Goal: Navigation & Orientation: Find specific page/section

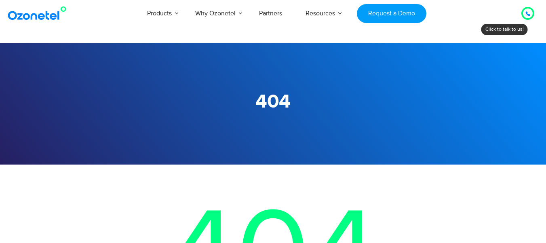
click at [25, 17] on img at bounding box center [38, 13] width 65 height 15
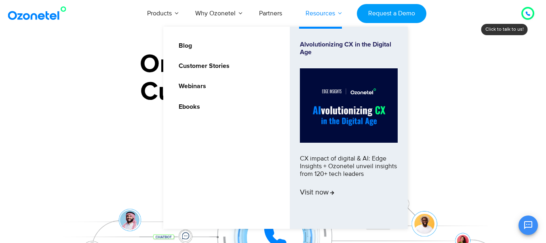
click at [337, 13] on link "Resources" at bounding box center [320, 13] width 53 height 27
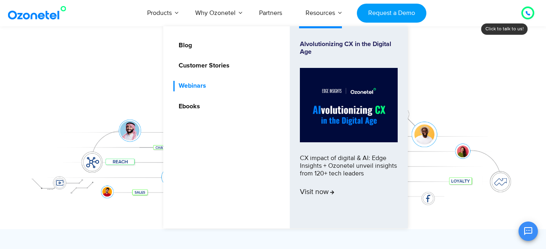
scroll to position [97, 0]
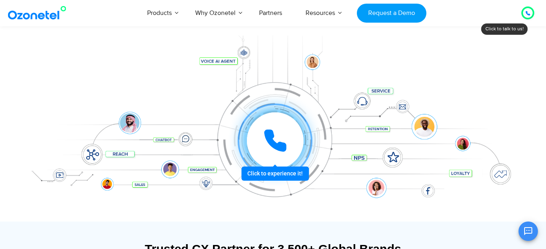
click at [81, 90] on div "Click to experience it! Call in progress... 1 2 3 4 5 6 7 8 9 # 0" at bounding box center [273, 124] width 505 height 137
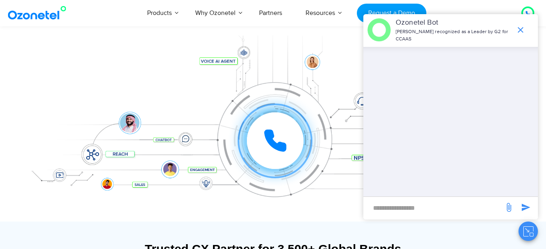
click at [518, 30] on icon "end chat or minimize" at bounding box center [521, 30] width 10 height 10
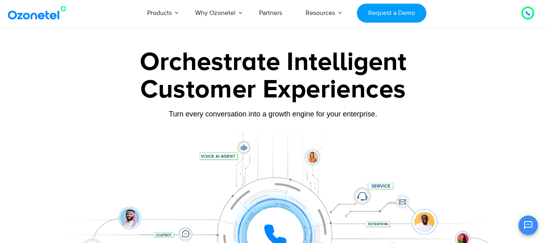
scroll to position [0, 0]
